Goal: Information Seeking & Learning: Learn about a topic

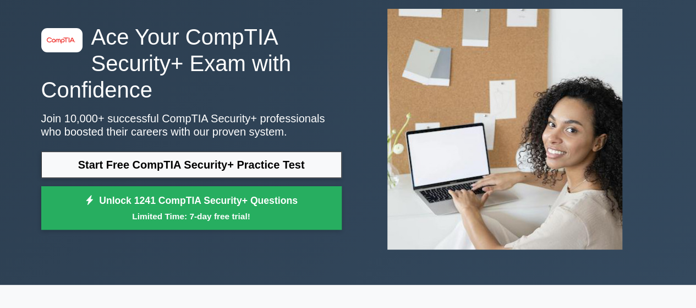
scroll to position [53, 0]
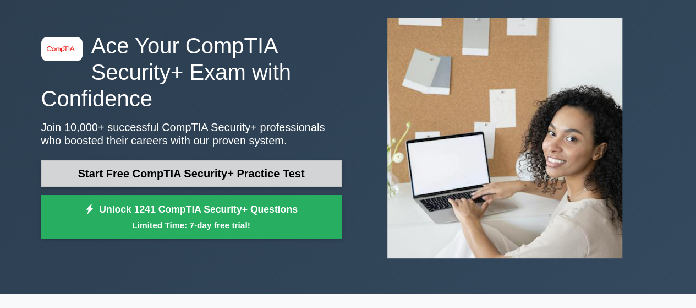
click at [254, 168] on link "Start Free CompTIA Security+ Practice Test" at bounding box center [191, 173] width 301 height 26
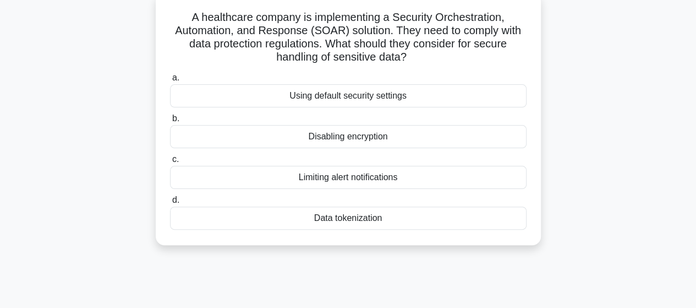
scroll to position [73, 0]
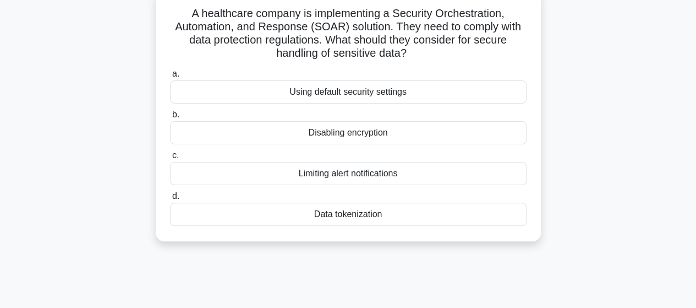
click at [421, 216] on div "Data tokenization" at bounding box center [348, 214] width 357 height 23
click at [170, 200] on input "d. Data tokenization" at bounding box center [170, 196] width 0 height 7
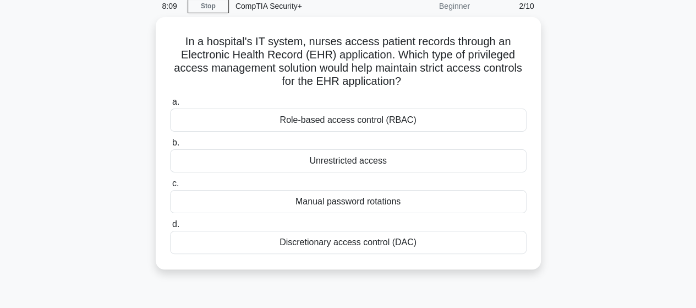
scroll to position [42, 0]
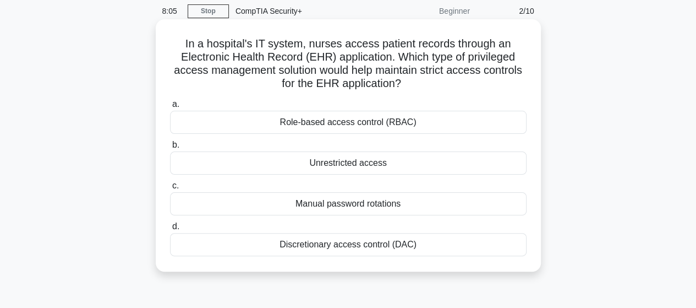
click at [419, 118] on div "Role-based access control (RBAC)" at bounding box center [348, 122] width 357 height 23
click at [170, 108] on input "a. Role-based access control (RBAC)" at bounding box center [170, 104] width 0 height 7
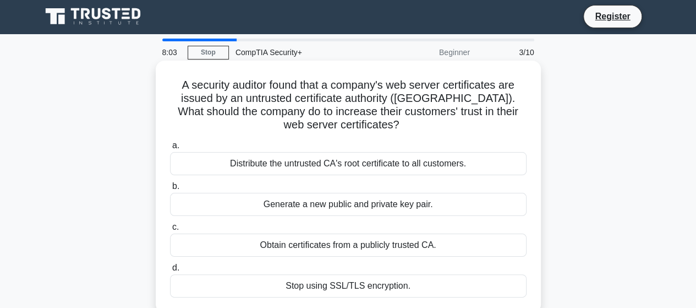
scroll to position [0, 0]
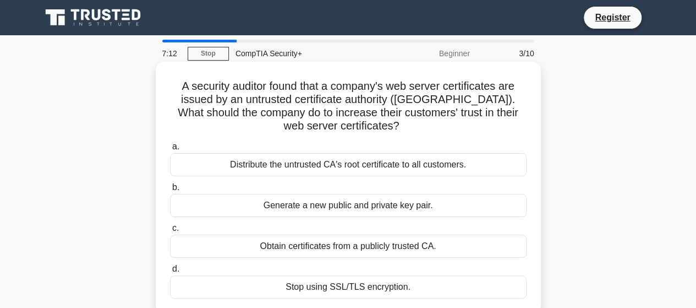
click at [380, 202] on div "Generate a new public and private key pair." at bounding box center [348, 205] width 357 height 23
click at [170, 191] on input "b. Generate a new public and private key pair." at bounding box center [170, 187] width 0 height 7
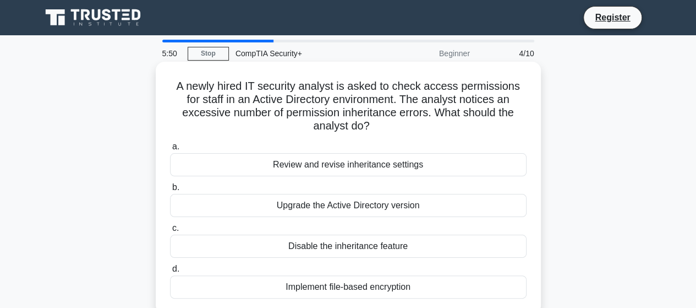
click at [355, 249] on div "Disable the inheritance feature" at bounding box center [348, 245] width 357 height 23
click at [170, 232] on input "c. Disable the inheritance feature" at bounding box center [170, 228] width 0 height 7
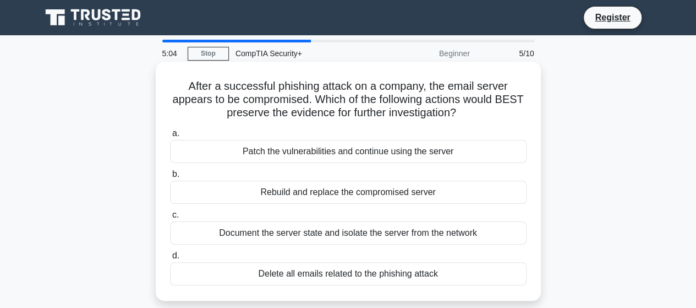
click at [339, 233] on div "Document the server state and isolate the server from the network" at bounding box center [348, 232] width 357 height 23
click at [170, 219] on input "c. Document the server state and isolate the server from the network" at bounding box center [170, 214] width 0 height 7
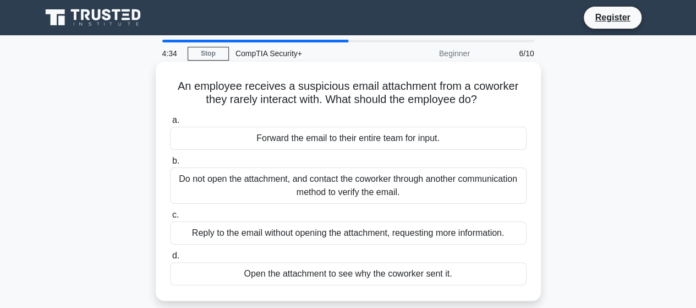
click at [321, 193] on div "Do not open the attachment, and contact the coworker through another communicat…" at bounding box center [348, 185] width 357 height 36
click at [170, 165] on input "b. Do not open the attachment, and contact the coworker through another communi…" at bounding box center [170, 160] width 0 height 7
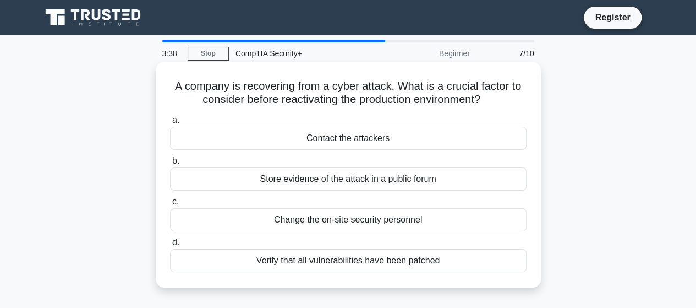
click at [348, 260] on div "Verify that all vulnerabilities have been patched" at bounding box center [348, 260] width 357 height 23
click at [170, 246] on input "d. Verify that all vulnerabilities have been patched" at bounding box center [170, 242] width 0 height 7
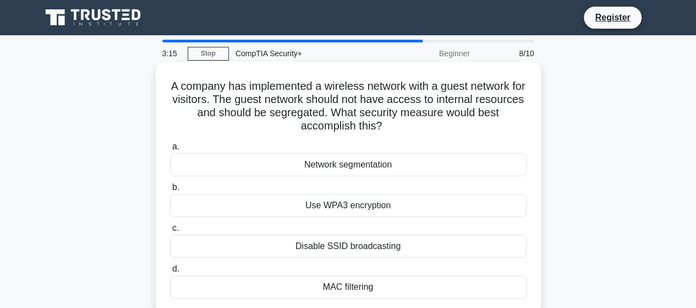
click at [360, 208] on div "Use WPA3 encryption" at bounding box center [348, 205] width 357 height 23
click at [170, 191] on input "b. Use WPA3 encryption" at bounding box center [170, 187] width 0 height 7
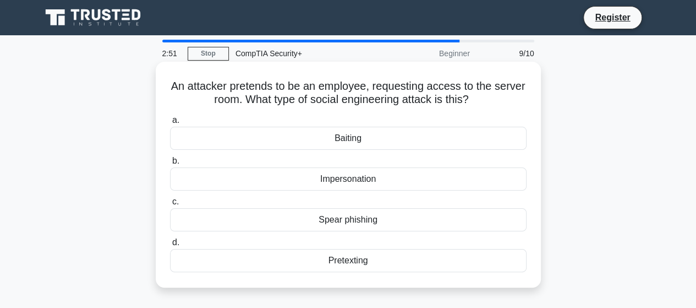
click at [332, 187] on div "Impersonation" at bounding box center [348, 178] width 357 height 23
click at [170, 165] on input "b. Impersonation" at bounding box center [170, 160] width 0 height 7
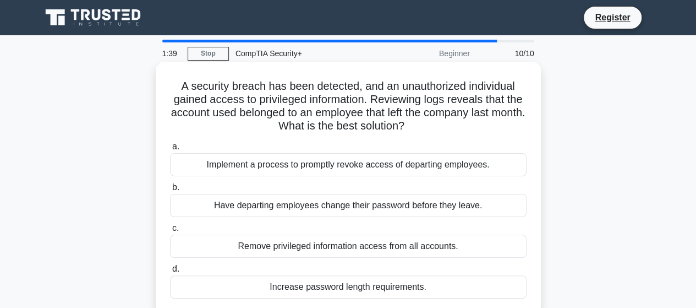
click at [264, 161] on div "Implement a process to promptly revoke access of departing employees." at bounding box center [348, 164] width 357 height 23
click at [170, 150] on input "a. Implement a process to promptly revoke access of departing employees." at bounding box center [170, 146] width 0 height 7
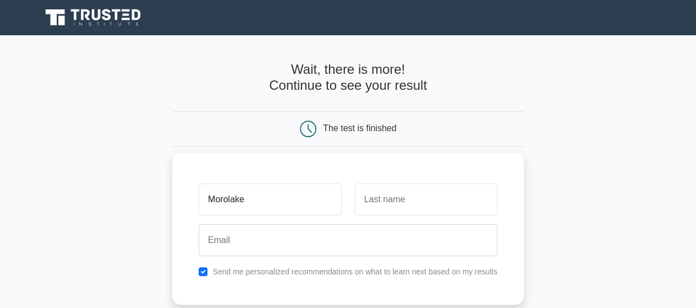
type input "Morolake"
click at [416, 202] on input "text" at bounding box center [426, 199] width 143 height 32
type input "Awe"
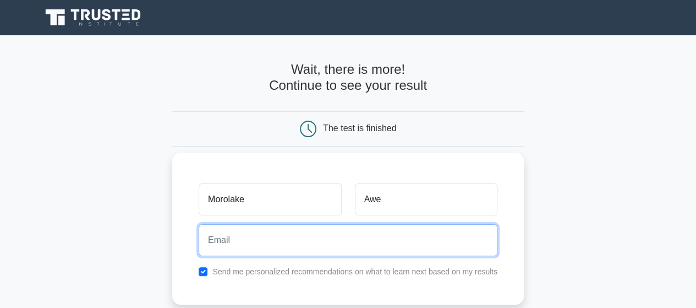
click at [335, 241] on input "email" at bounding box center [348, 240] width 299 height 32
type input "morolakeawe1@gmail.com"
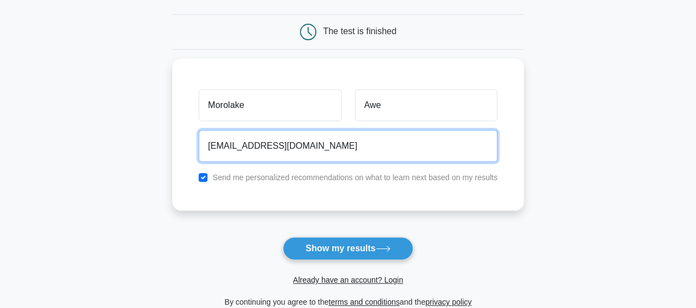
scroll to position [103, 0]
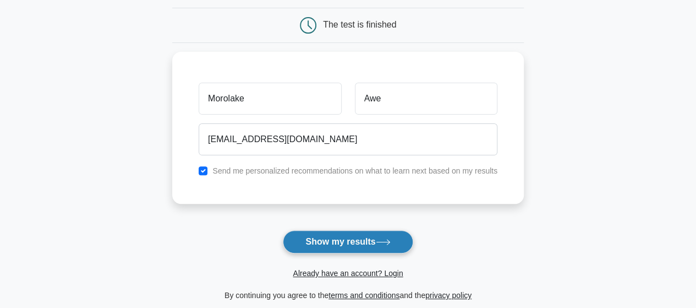
click at [375, 237] on button "Show my results" at bounding box center [348, 241] width 130 height 23
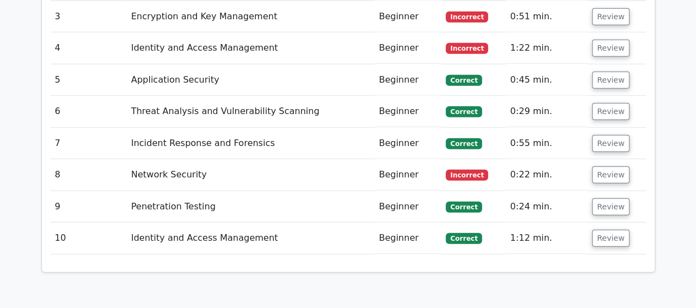
scroll to position [1403, 0]
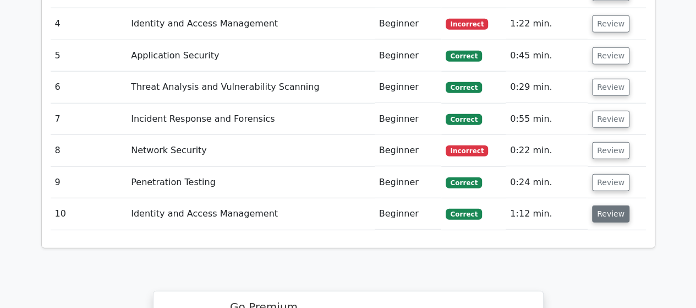
click at [608, 205] on button "Review" at bounding box center [610, 213] width 37 height 17
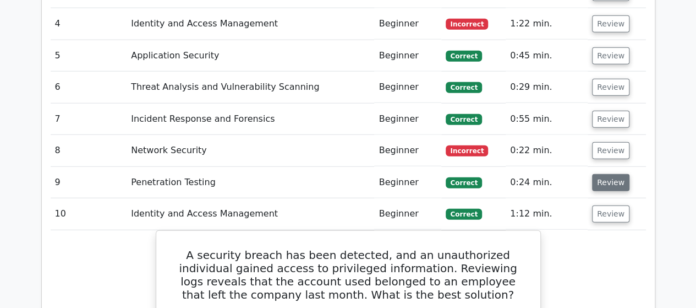
click at [602, 174] on button "Review" at bounding box center [610, 182] width 37 height 17
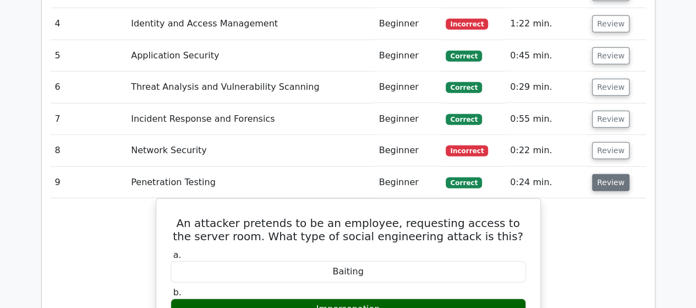
click at [602, 174] on button "Review" at bounding box center [610, 182] width 37 height 17
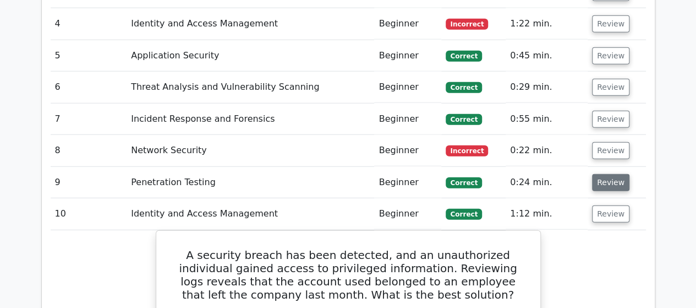
click at [602, 174] on button "Review" at bounding box center [610, 182] width 37 height 17
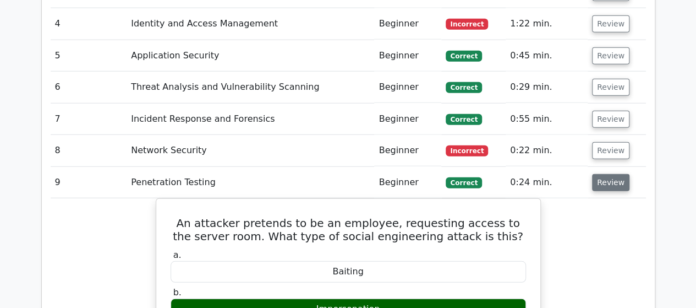
click at [602, 174] on button "Review" at bounding box center [610, 182] width 37 height 17
